Goal: Navigation & Orientation: Find specific page/section

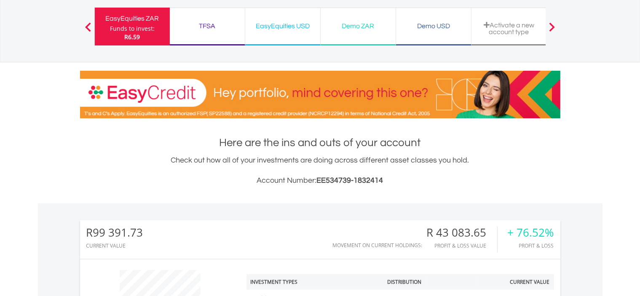
scroll to position [43, 0]
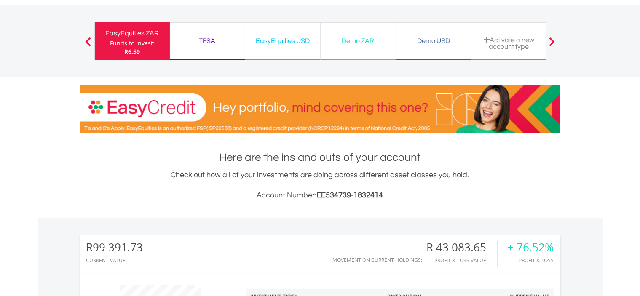
click at [281, 45] on div "EasyEquities USD" at bounding box center [282, 41] width 65 height 12
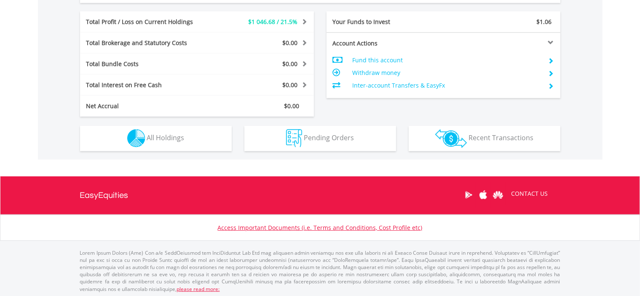
scroll to position [415, 0]
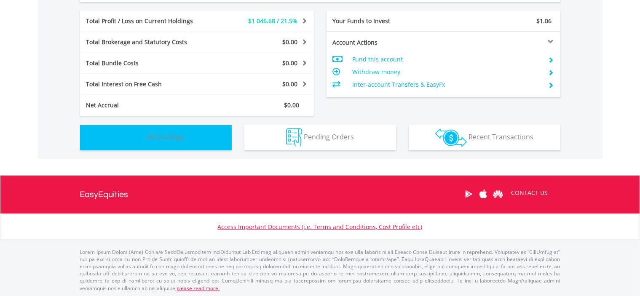
click at [178, 137] on span "All Holdings" at bounding box center [165, 136] width 37 height 9
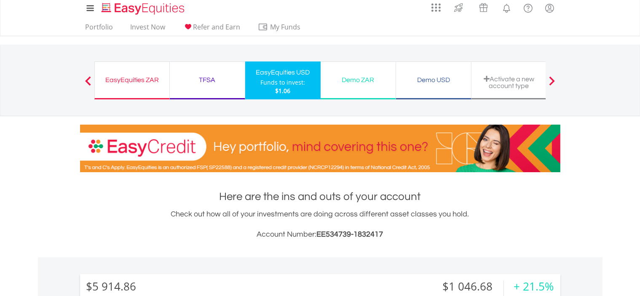
scroll to position [0, 0]
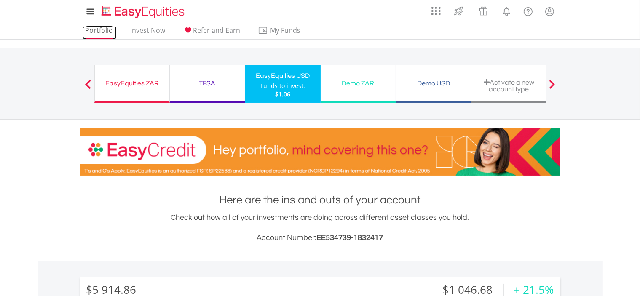
click at [101, 37] on link "Portfolio" at bounding box center [99, 32] width 35 height 13
